Goal: Book appointment/travel/reservation

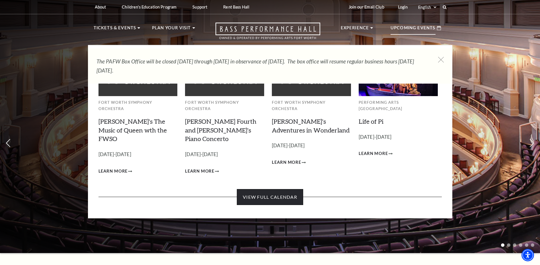
click at [273, 189] on link "View Full Calendar" at bounding box center [270, 197] width 66 height 16
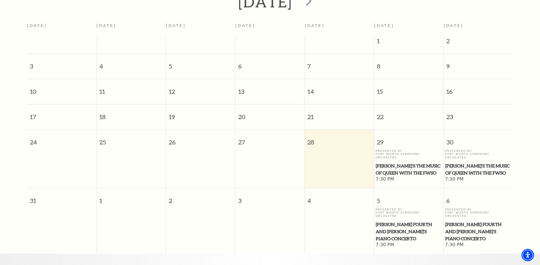
scroll to position [50, 0]
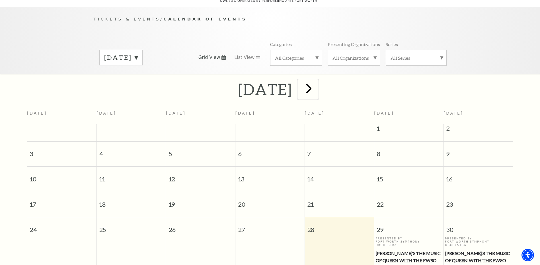
click at [317, 82] on span "next" at bounding box center [309, 88] width 16 height 16
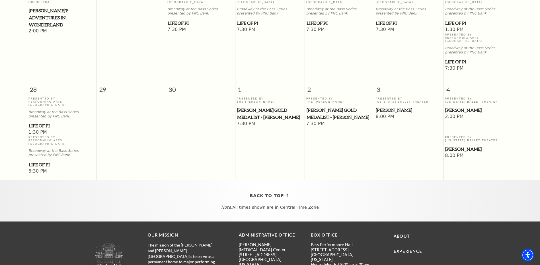
scroll to position [421, 0]
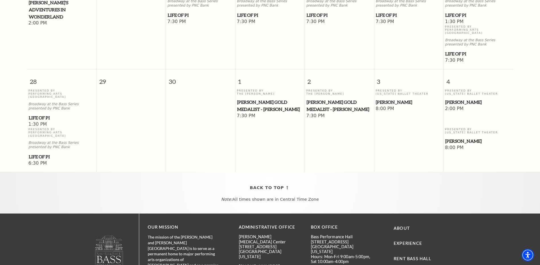
click at [464, 138] on span "[PERSON_NAME]" at bounding box center [478, 141] width 66 height 7
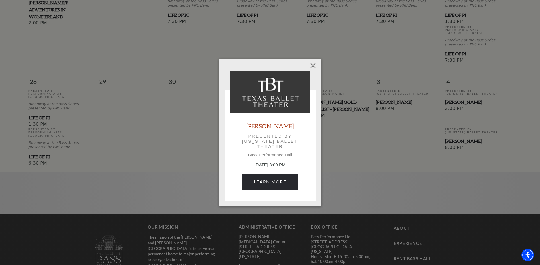
click at [271, 127] on link "[PERSON_NAME]" at bounding box center [270, 126] width 47 height 8
